Goal: Task Accomplishment & Management: Manage account settings

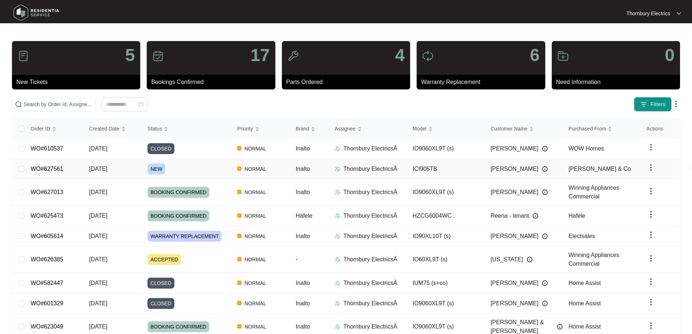
click at [151, 171] on span "NEW" at bounding box center [156, 168] width 18 height 11
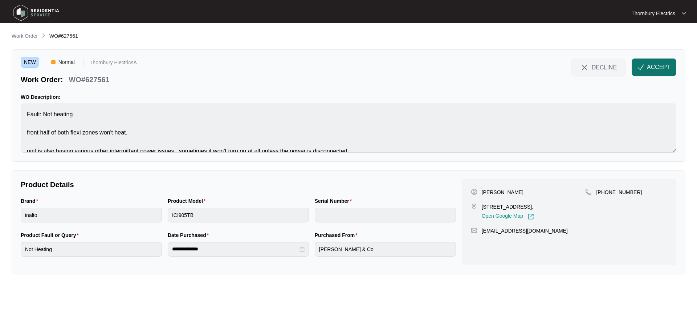
click at [659, 72] on button "ACCEPT" at bounding box center [654, 66] width 45 height 17
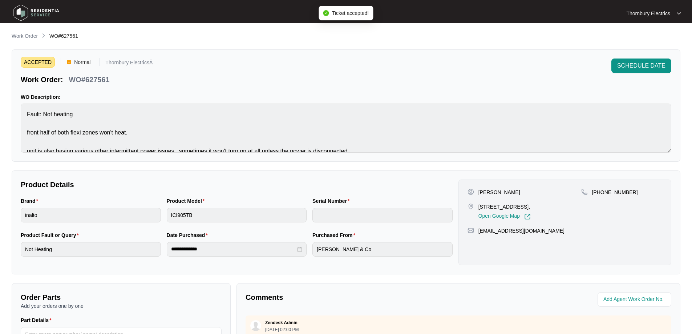
drag, startPoint x: 479, startPoint y: 208, endPoint x: 548, endPoint y: 205, distance: 68.7
click at [531, 205] on p "[STREET_ADDRESS]," at bounding box center [504, 206] width 52 height 7
copy p "[STREET_ADDRESS]"
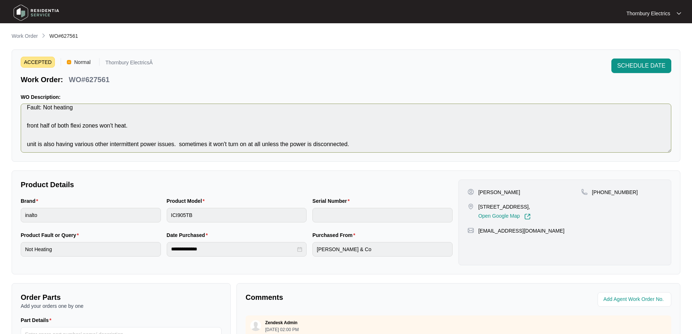
scroll to position [9, 0]
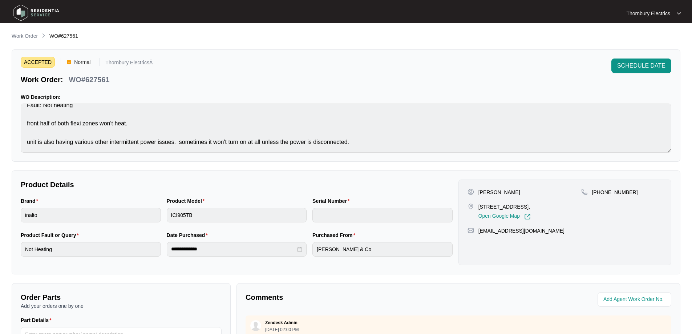
copy p "[STREET_ADDRESS]"
drag, startPoint x: 631, startPoint y: 193, endPoint x: 600, endPoint y: 195, distance: 31.0
click at [600, 195] on div "[PHONE_NUMBER]" at bounding box center [621, 192] width 81 height 7
copy p "483361935"
click at [483, 190] on p "[PERSON_NAME]" at bounding box center [499, 192] width 42 height 7
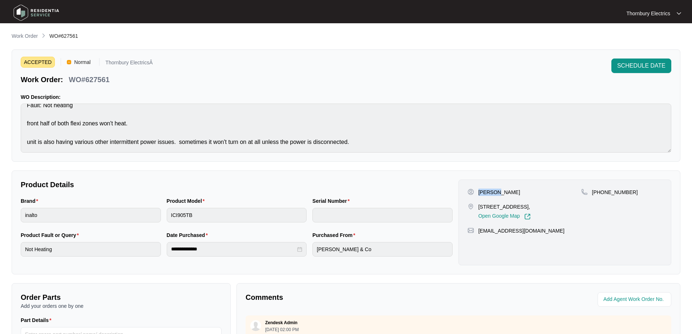
click at [483, 190] on p "[PERSON_NAME]" at bounding box center [499, 192] width 42 height 7
copy p "[PERSON_NAME]"
click at [499, 191] on p "[PERSON_NAME]" at bounding box center [499, 192] width 42 height 7
copy p "Young"
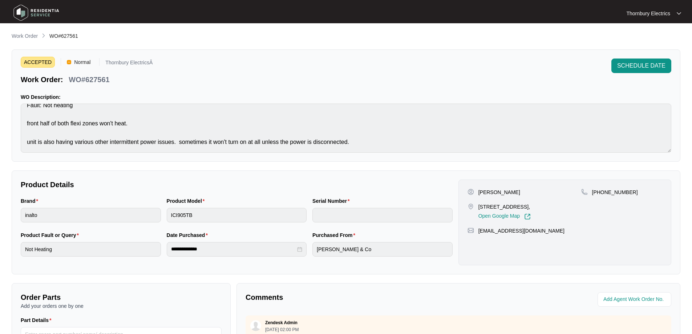
drag, startPoint x: 486, startPoint y: 231, endPoint x: 536, endPoint y: 236, distance: 50.8
click at [523, 243] on div "[PERSON_NAME] [STREET_ADDRESS], Open Google Map [PHONE_NUMBER] [EMAIL_ADDRESS][…" at bounding box center [564, 222] width 213 height 86
drag, startPoint x: 532, startPoint y: 231, endPoint x: 478, endPoint y: 235, distance: 54.6
click at [478, 235] on div "[PERSON_NAME] [STREET_ADDRESS], Open Google Map [PHONE_NUMBER] [EMAIL_ADDRESS][…" at bounding box center [564, 222] width 213 height 86
copy p "[EMAIL_ADDRESS][DOMAIN_NAME]"
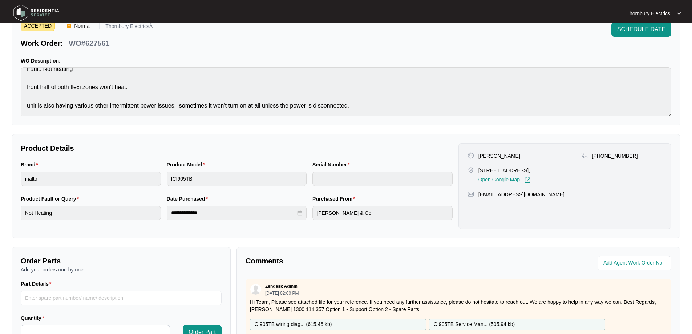
scroll to position [0, 0]
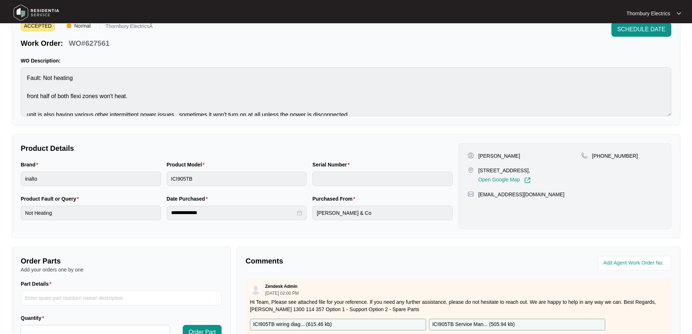
click at [17, 75] on div "ACCEPTED Normal Thornbury ElectricsÂ Work Order: WO#627561 SCHEDULE DATE WO Des…" at bounding box center [346, 69] width 669 height 112
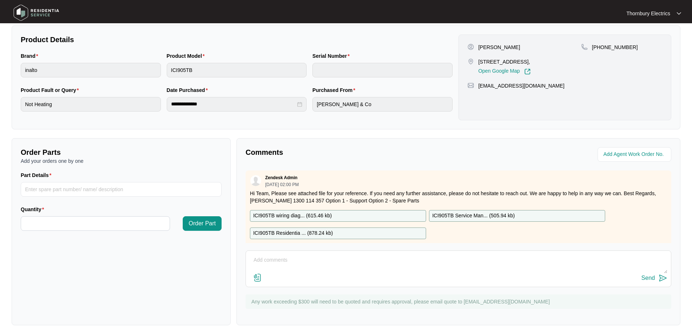
scroll to position [145, 0]
click at [386, 219] on div "ICI905TB wiring diag... ( 615.46 kb )" at bounding box center [338, 216] width 176 height 12
click at [368, 235] on div "ICI905TB Residentia ... ( 878.24 kb )" at bounding box center [338, 233] width 176 height 12
click at [462, 210] on div "ICI905TB Service Man... ( 505.94 kb )" at bounding box center [517, 216] width 176 height 12
click at [381, 214] on div "ICI905TB wiring diag... ( 615.46 kb )" at bounding box center [338, 216] width 176 height 12
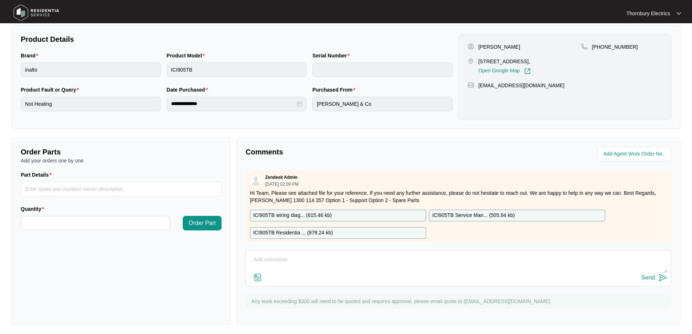
click at [355, 233] on div "ICI905TB Residentia ... ( 878.24 kb )" at bounding box center [338, 233] width 176 height 12
click at [305, 231] on p "ICI905TB Residentia ... ( 878.24 kb )" at bounding box center [293, 233] width 80 height 8
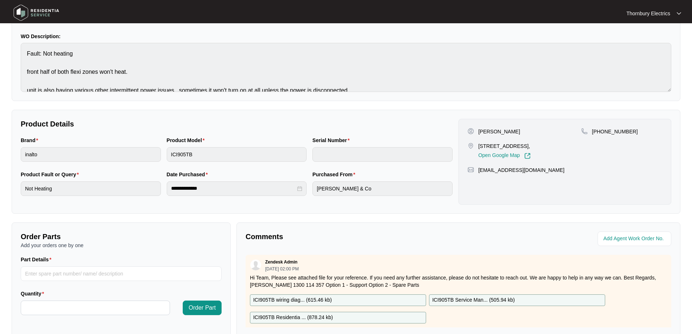
scroll to position [0, 0]
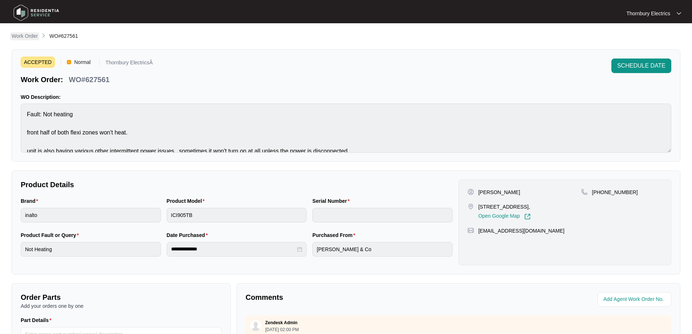
click at [23, 39] on p "Work Order" at bounding box center [25, 35] width 26 height 7
